Goal: Navigation & Orientation: Find specific page/section

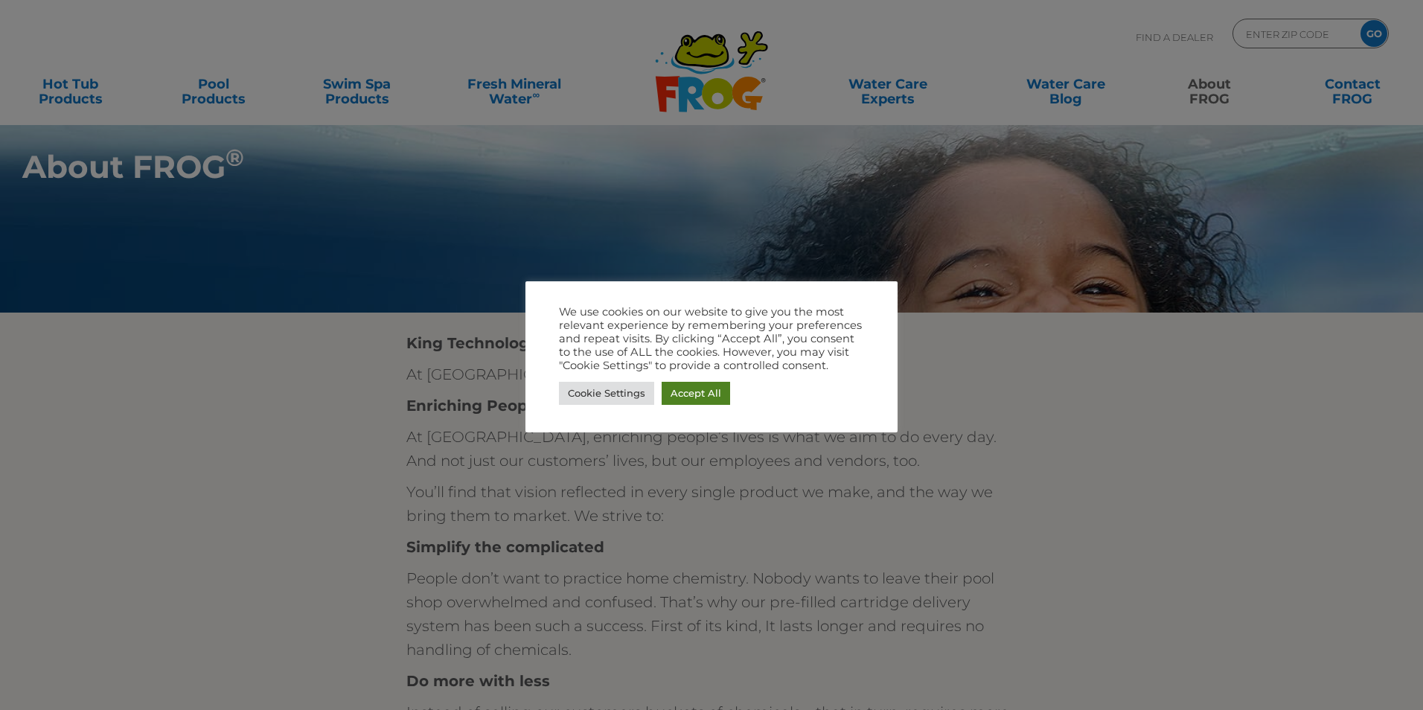
click at [696, 394] on link "Accept All" at bounding box center [696, 393] width 68 height 23
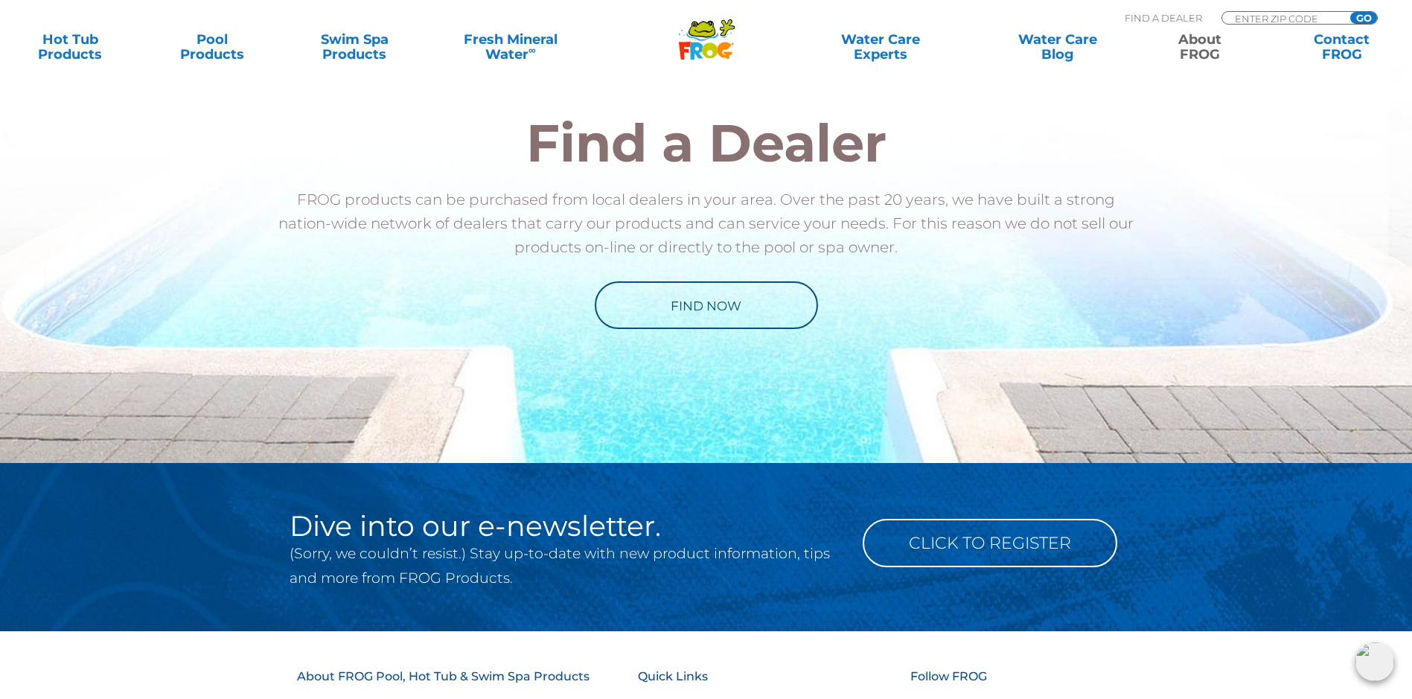
scroll to position [2084, 0]
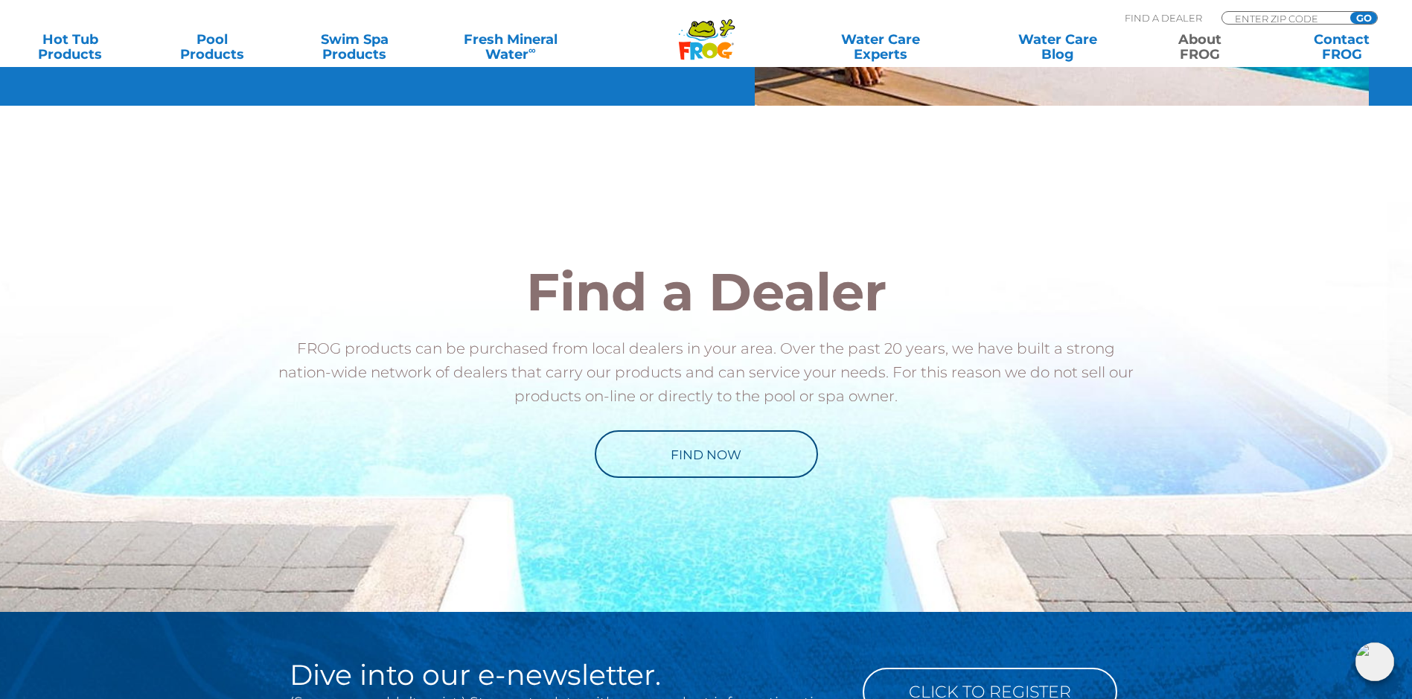
click at [692, 491] on div "Find a Dealer FROG products can be purchased from local dealers in your area. O…" at bounding box center [707, 372] width 916 height 480
click at [698, 473] on link "Find Now" at bounding box center [706, 454] width 223 height 48
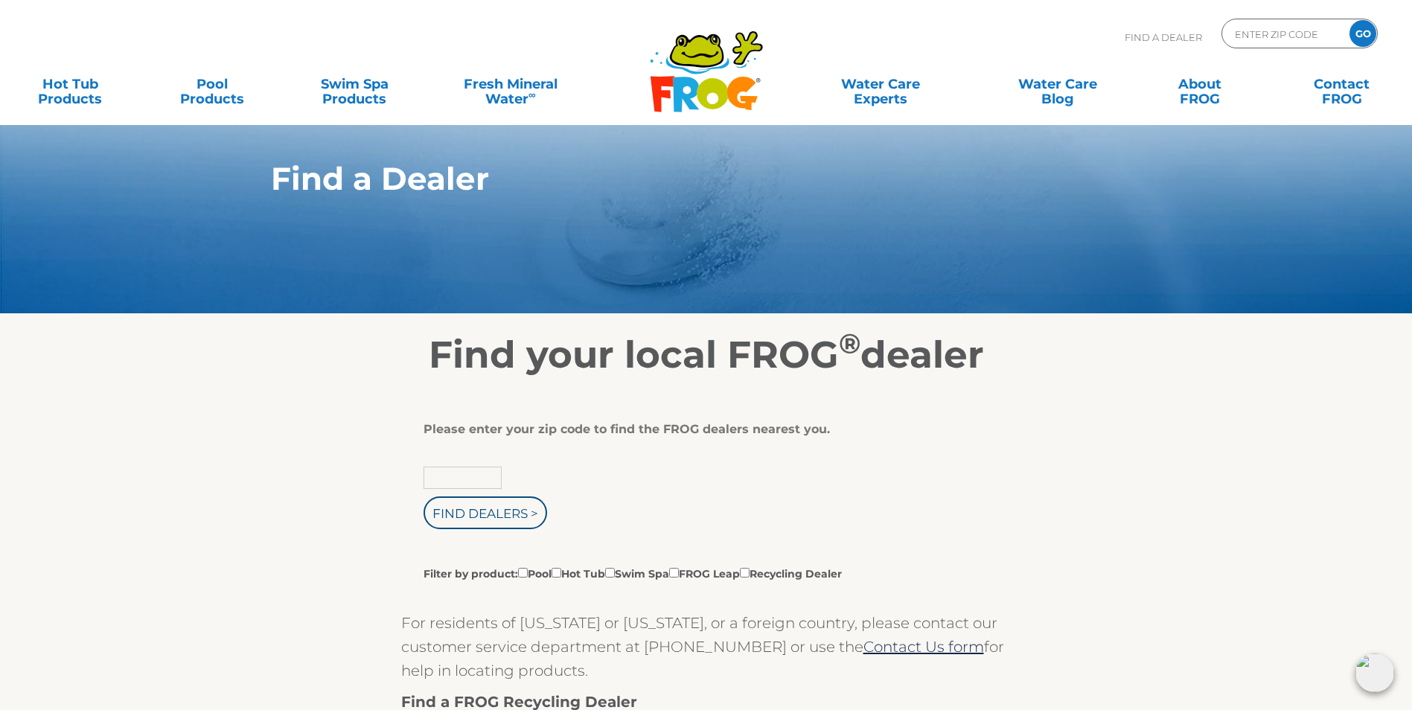
click at [460, 489] on input "text" at bounding box center [463, 478] width 78 height 22
type input "55331"
click at [424, 497] on input "Find Dealers >" at bounding box center [486, 513] width 124 height 33
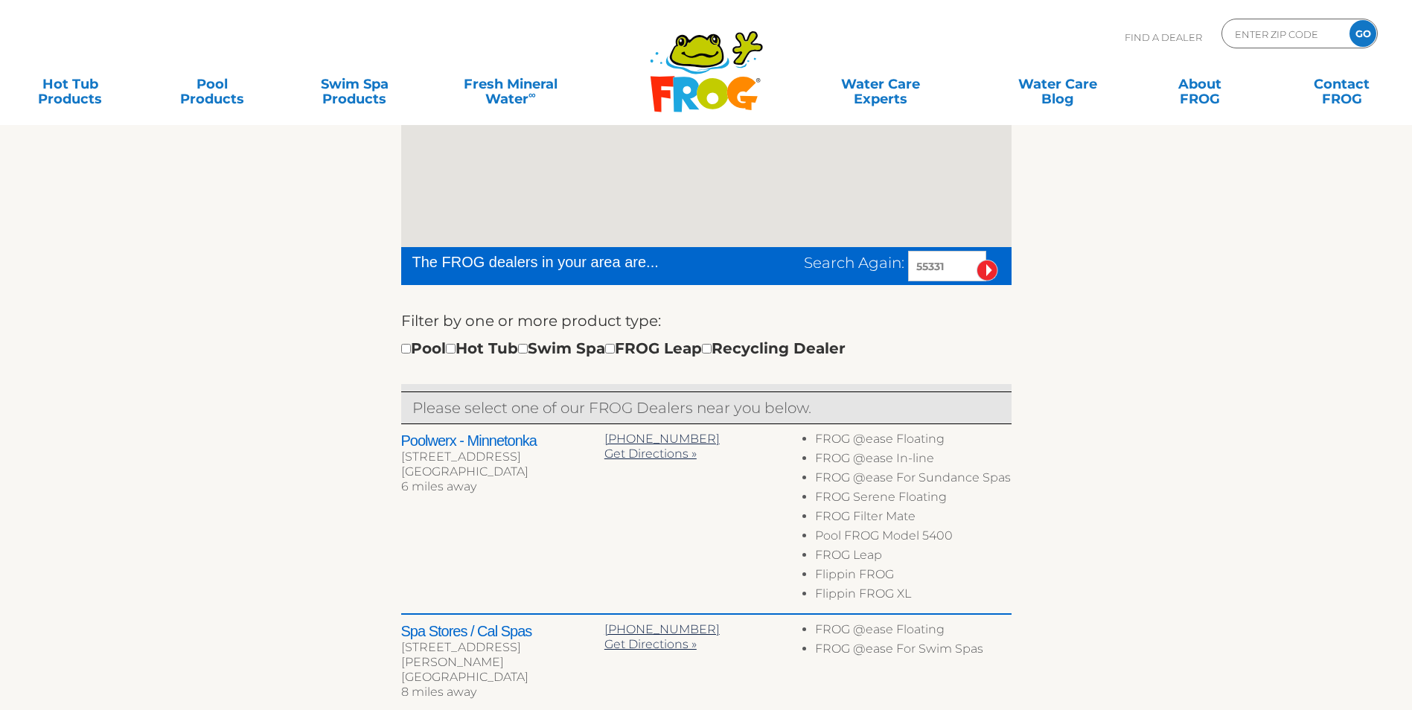
scroll to position [372, 0]
